Goal: Task Accomplishment & Management: Use online tool/utility

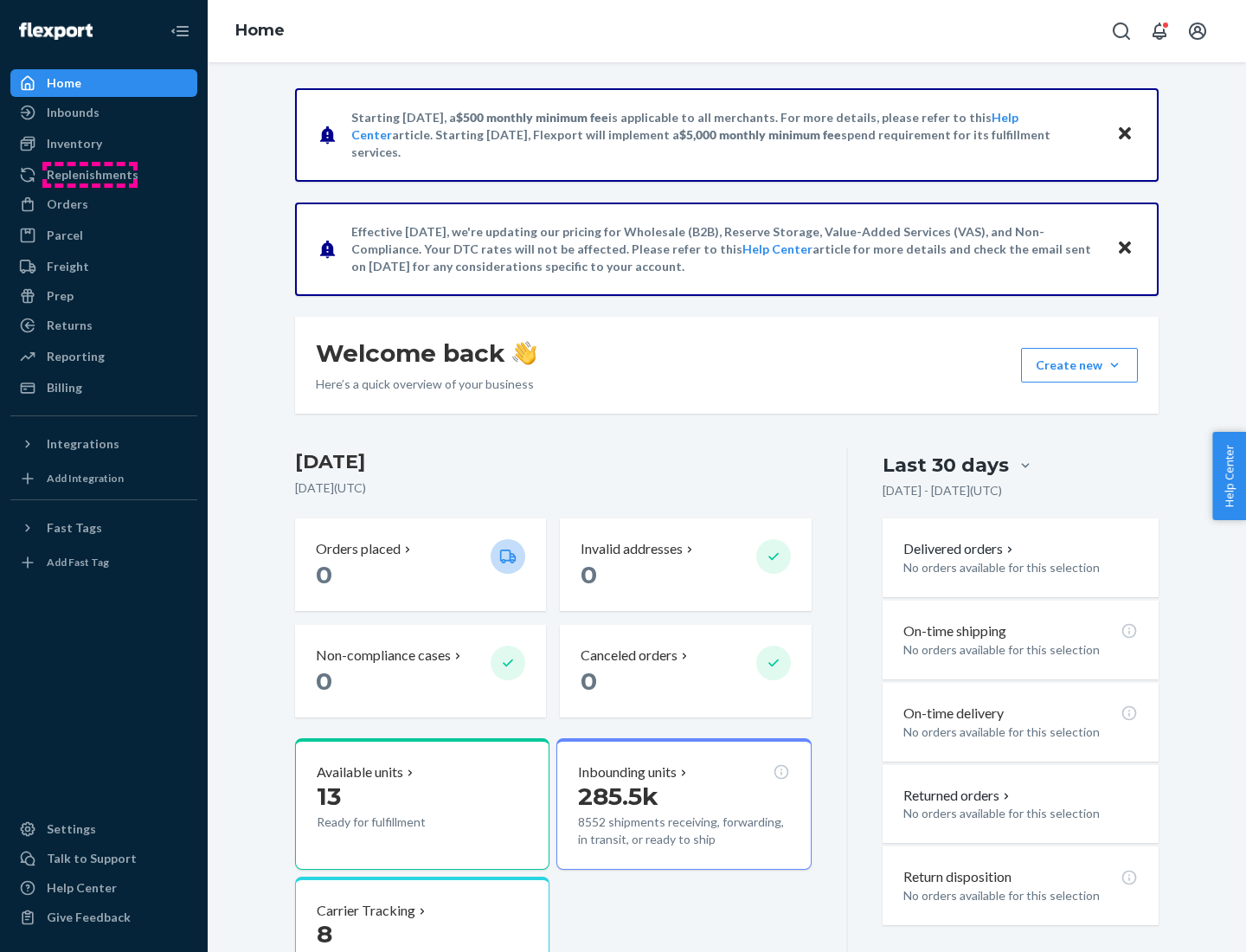
click at [90, 175] on div "Replenishments" at bounding box center [92, 175] width 91 height 17
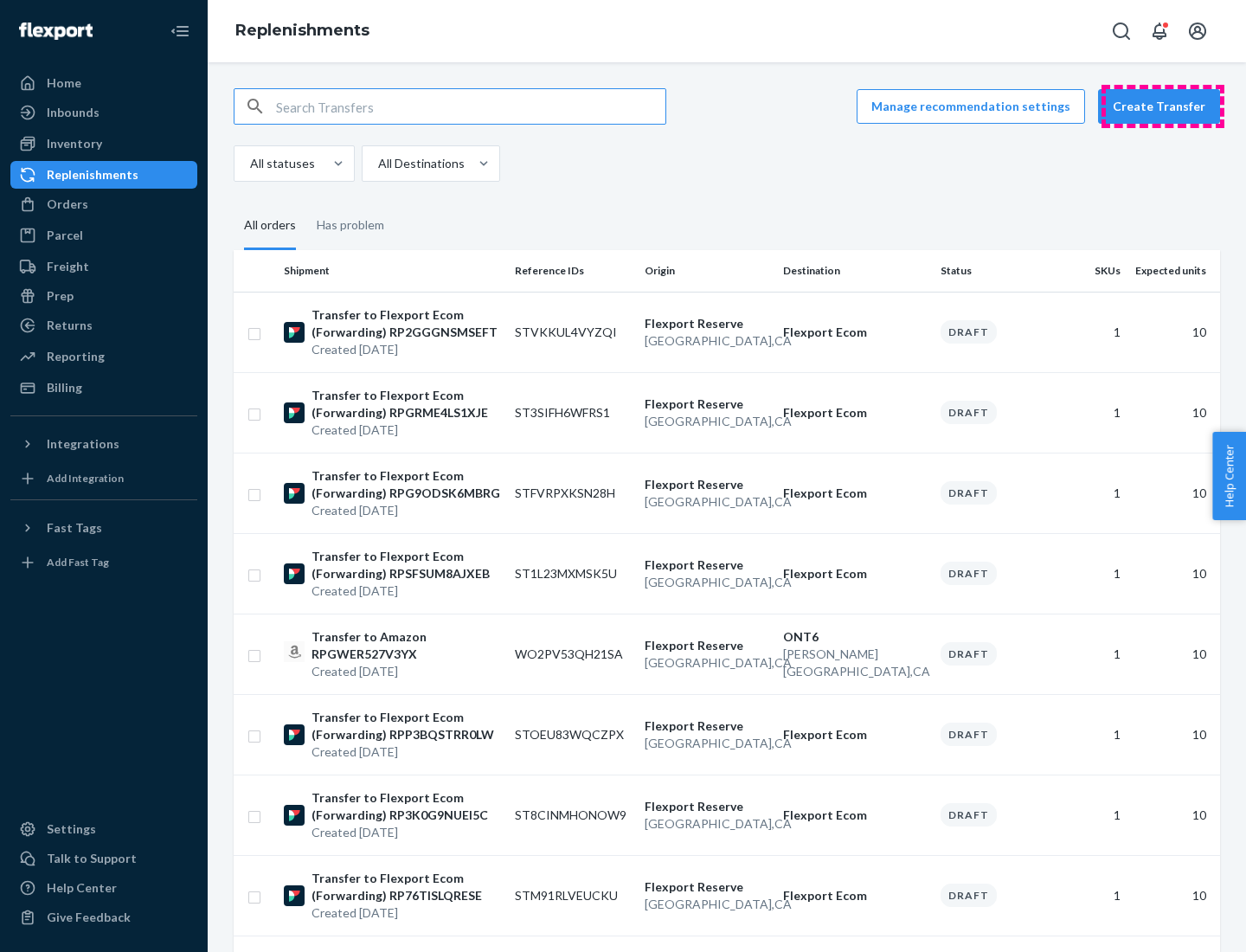
click at [1163, 107] on button "Create Transfer" at bounding box center [1158, 107] width 122 height 34
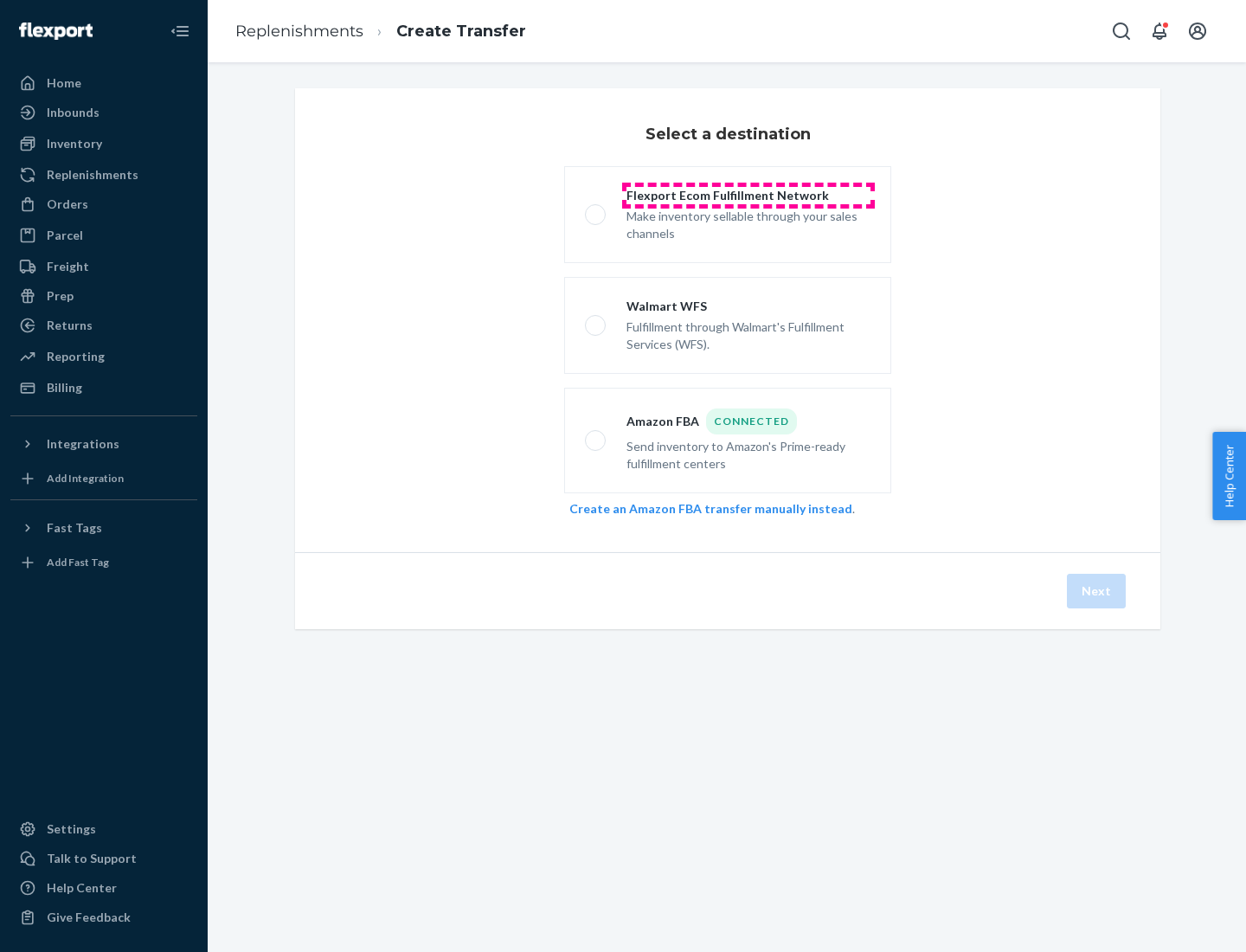
click at [748, 195] on div "Flexport Ecom Fulfillment Network" at bounding box center [748, 195] width 244 height 17
click at [596, 209] on input "Flexport Ecom Fulfillment Network Make inventory sellable through your sales ch…" at bounding box center [590, 215] width 11 height 11
radio input "true"
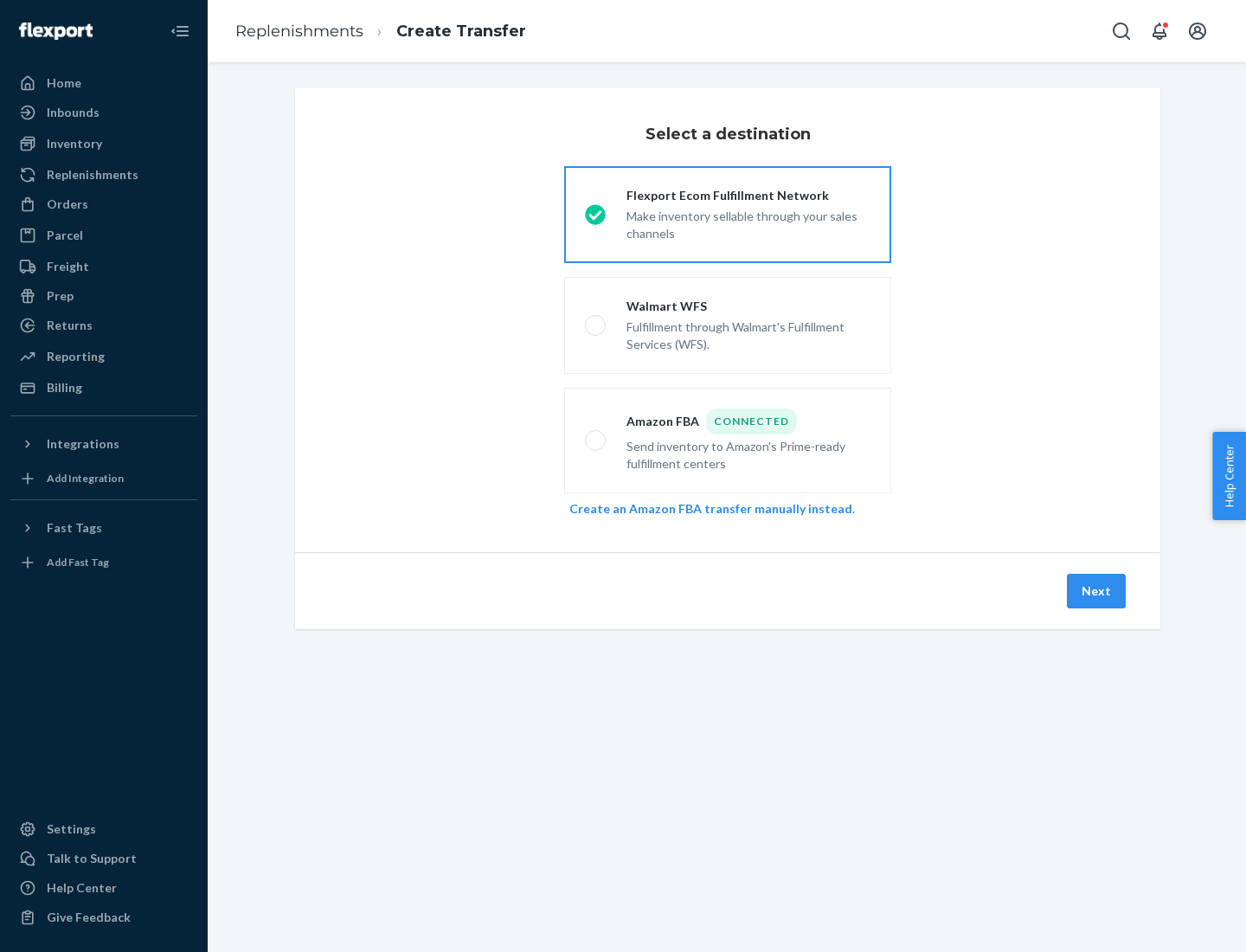
click at [1098, 591] on button "Next" at bounding box center [1097, 591] width 59 height 34
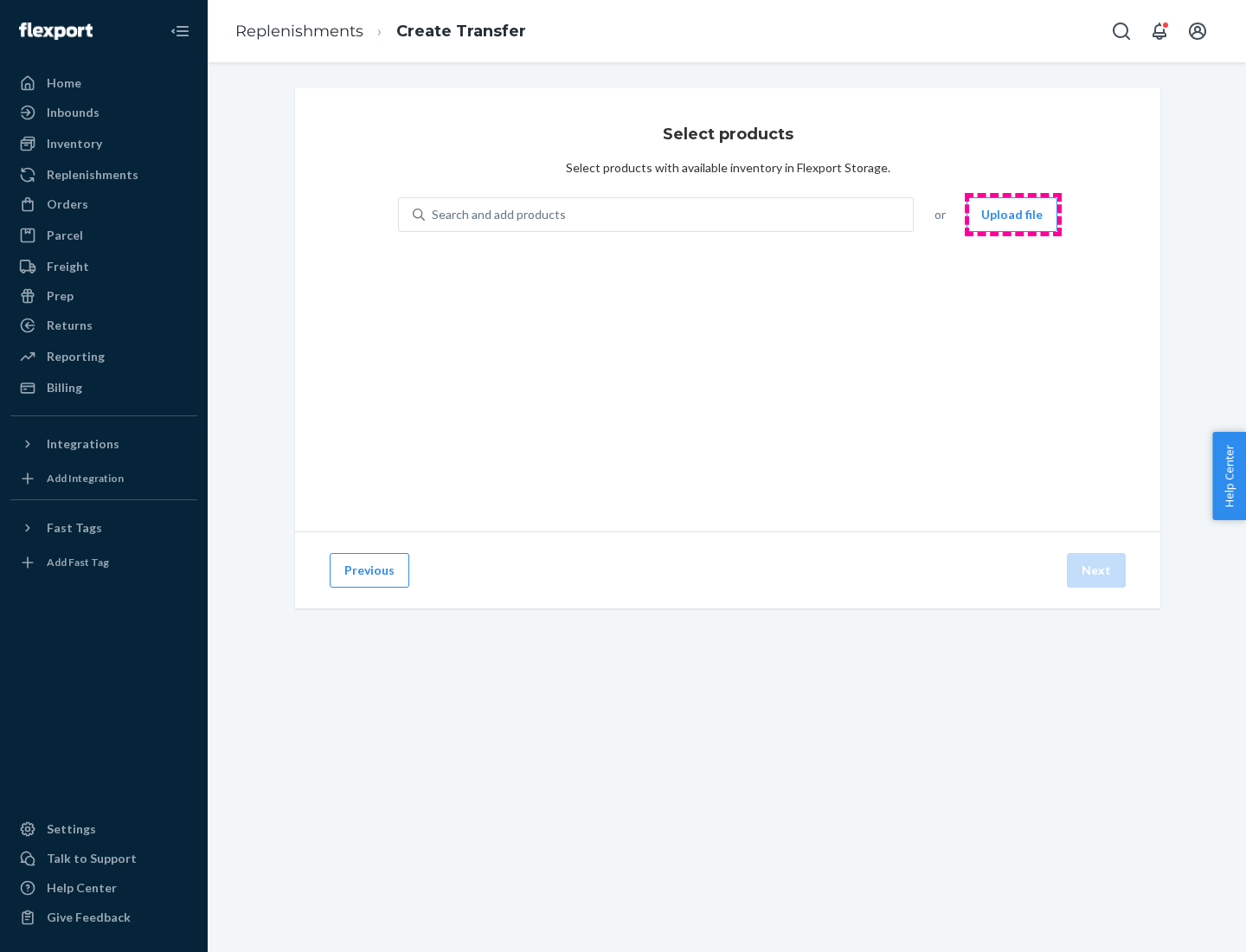
click at [1013, 214] on button "Upload file" at bounding box center [1011, 214] width 90 height 34
